Goal: Transaction & Acquisition: Obtain resource

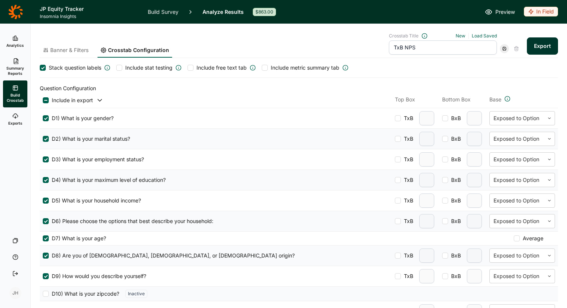
scroll to position [352, 0]
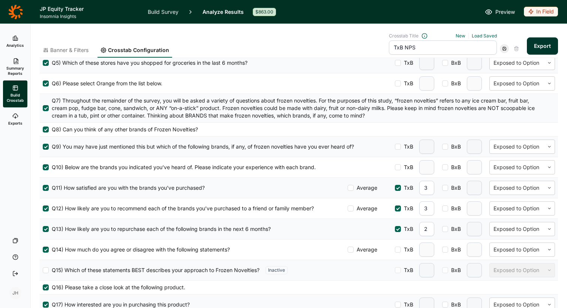
click at [14, 119] on link "Exports" at bounding box center [15, 120] width 24 height 24
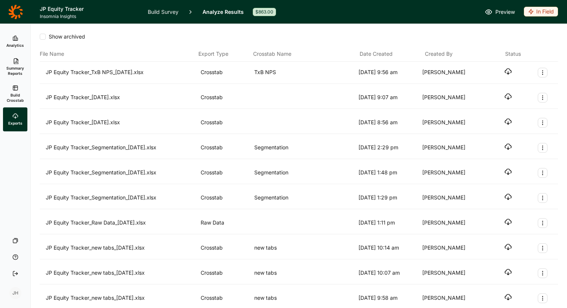
click at [507, 72] on icon "button" at bounding box center [507, 71] width 7 height 7
click at [322, 33] on div "Show archived" at bounding box center [299, 36] width 518 height 7
click at [18, 38] on icon at bounding box center [15, 38] width 6 height 6
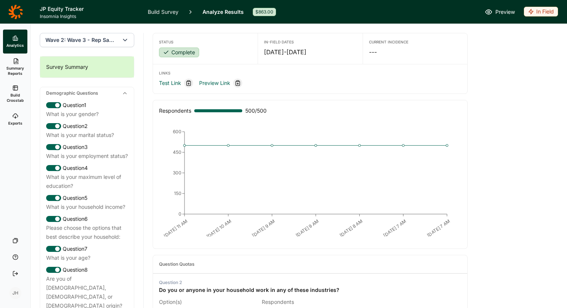
click at [95, 42] on span "Wave 2: Wave 3 - Rep Sample" at bounding box center [81, 39] width 73 height 7
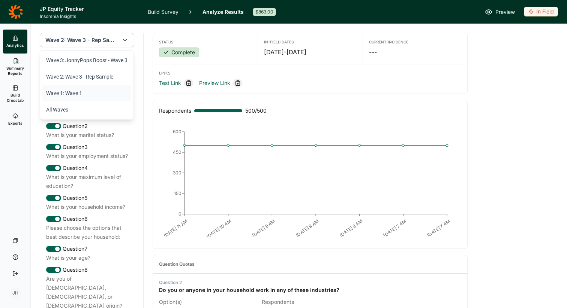
click at [78, 92] on li "Wave 1: Wave 1" at bounding box center [86, 93] width 89 height 16
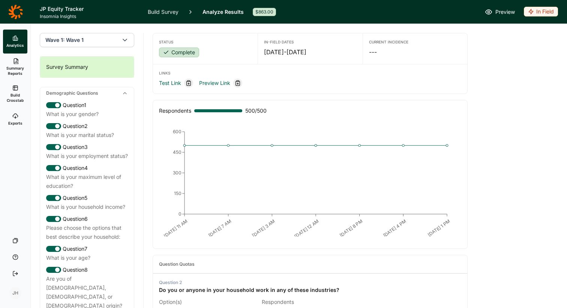
click at [18, 66] on span "Summary Reports" at bounding box center [15, 71] width 18 height 10
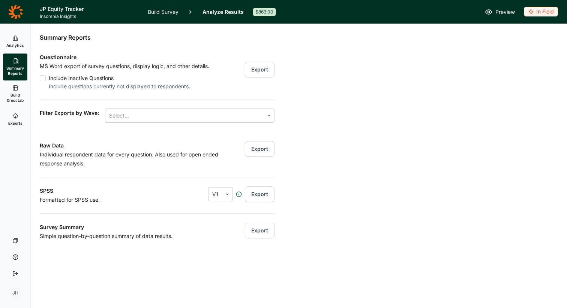
click at [17, 95] on span "Build Crosstab" at bounding box center [15, 98] width 18 height 10
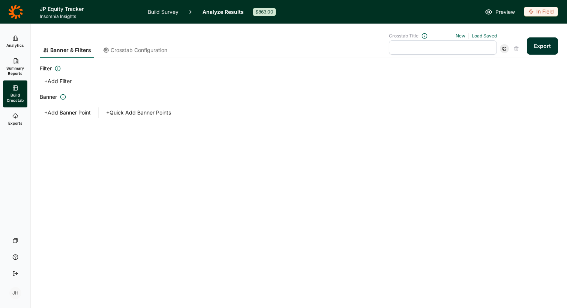
click at [63, 77] on button "+ Add Filter" at bounding box center [58, 81] width 36 height 10
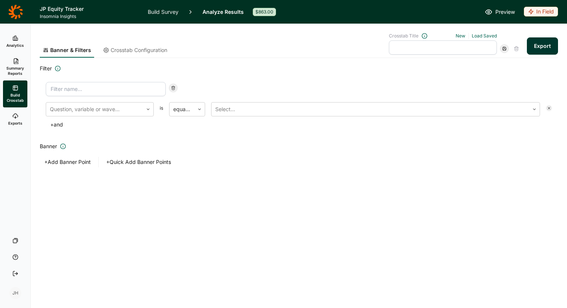
click at [67, 88] on input at bounding box center [106, 89] width 120 height 14
type input "wave 1 - redo test JH"
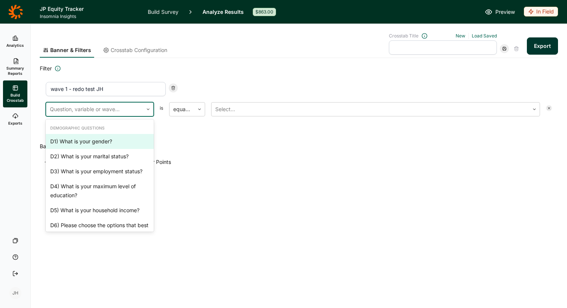
click at [112, 111] on div at bounding box center [94, 109] width 89 height 10
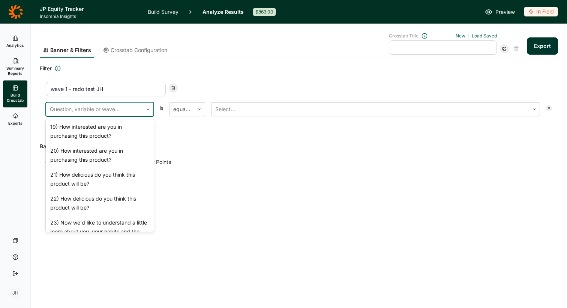
scroll to position [944, 0]
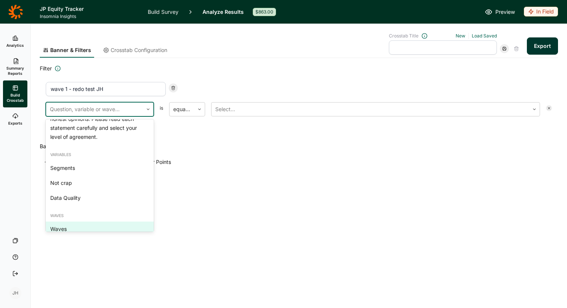
click at [72, 222] on div "Waves" at bounding box center [100, 229] width 108 height 15
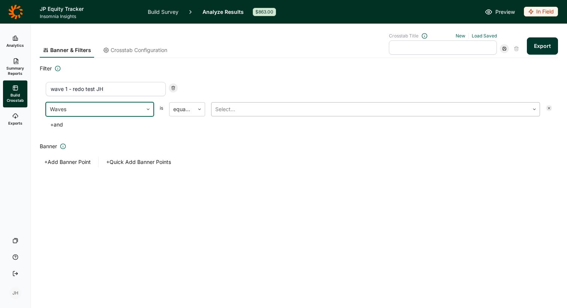
click at [226, 108] on div at bounding box center [370, 109] width 310 height 10
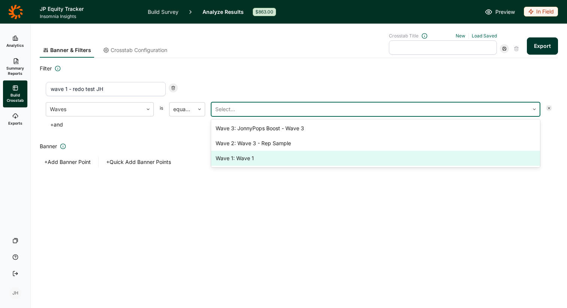
click at [234, 160] on div "Wave 1: Wave 1" at bounding box center [375, 158] width 329 height 15
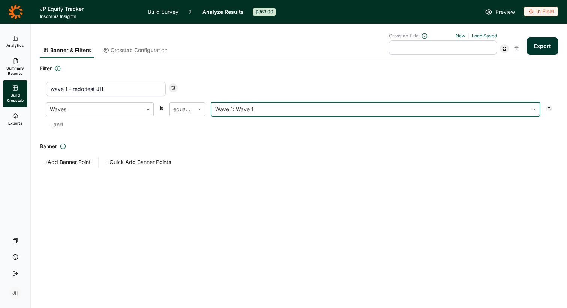
click at [544, 46] on button "Export" at bounding box center [542, 45] width 31 height 17
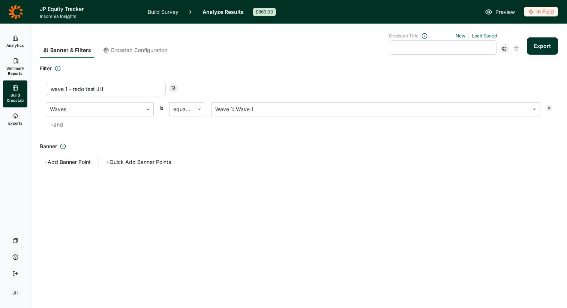
click at [16, 117] on use at bounding box center [15, 116] width 5 height 4
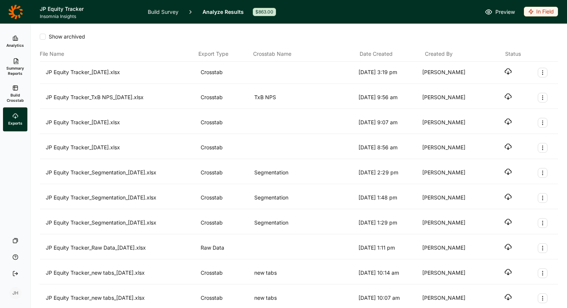
click at [507, 73] on icon "button" at bounding box center [507, 71] width 7 height 7
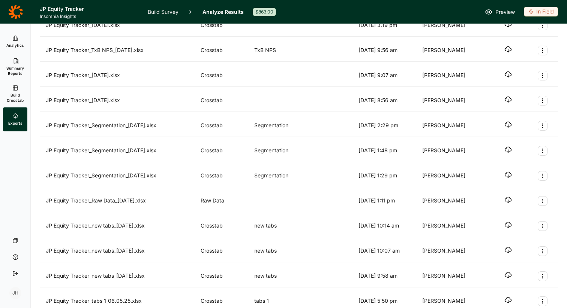
scroll to position [213, 0]
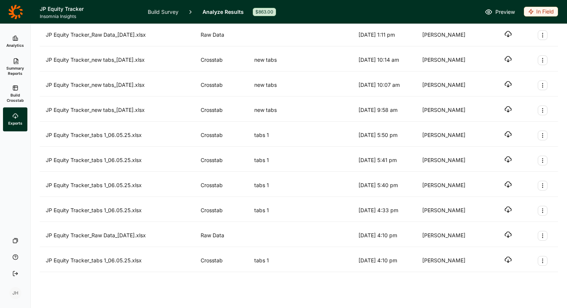
click at [510, 209] on icon "button" at bounding box center [507, 209] width 7 height 7
